Goal: Transaction & Acquisition: Obtain resource

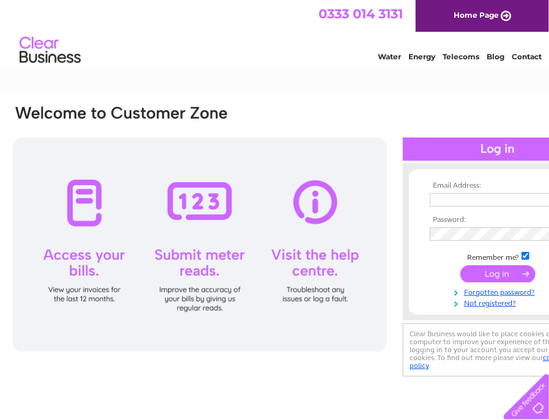
type input "[EMAIL_ADDRESS][DOMAIN_NAME]"
click at [423, 272] on input "submit" at bounding box center [498, 274] width 75 height 17
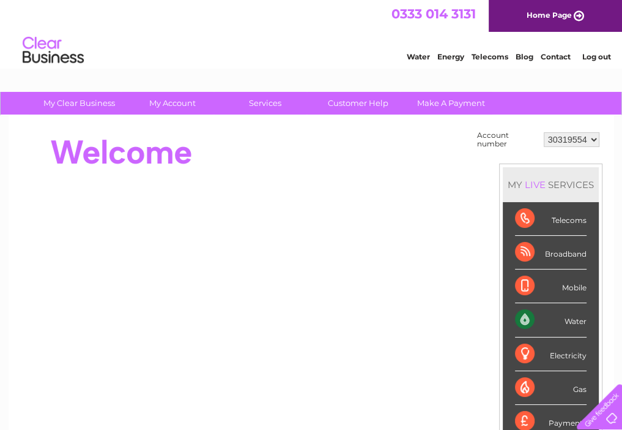
click at [549, 143] on select "30319554" at bounding box center [572, 139] width 56 height 15
click at [544, 132] on select "30319554" at bounding box center [572, 139] width 56 height 15
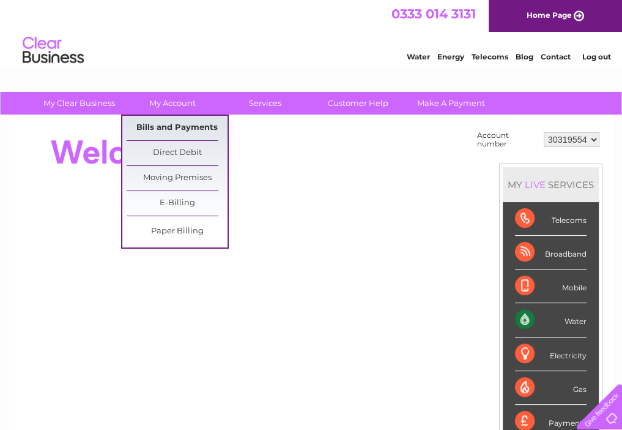
click at [173, 132] on link "Bills and Payments" at bounding box center [177, 128] width 101 height 24
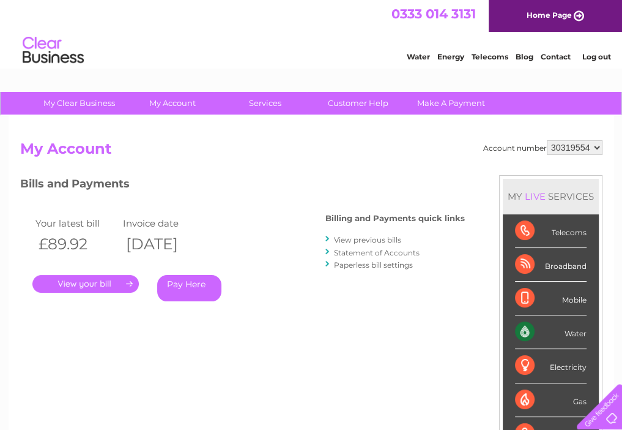
click at [97, 286] on link "." at bounding box center [85, 284] width 106 height 18
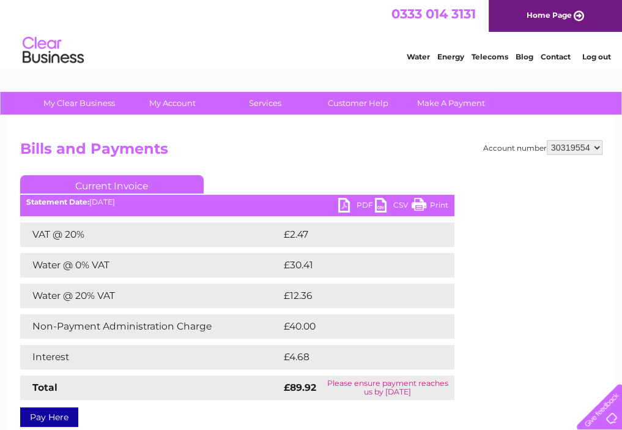
click at [345, 204] on link "PDF" at bounding box center [356, 207] width 37 height 18
